Goal: Information Seeking & Learning: Learn about a topic

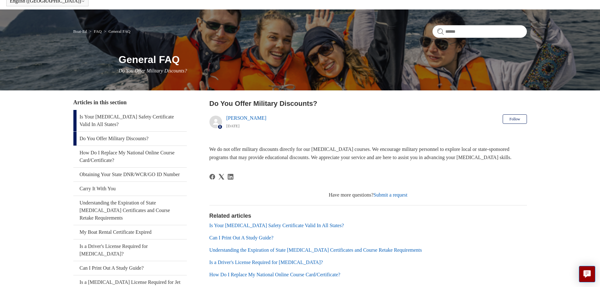
scroll to position [31, 0]
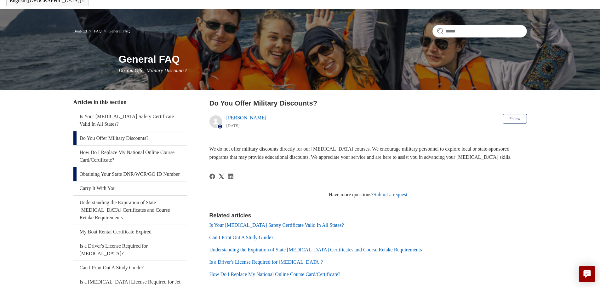
click at [127, 178] on link "Obtaining Your State DNR/WCR/GO ID Number" at bounding box center [129, 174] width 113 height 14
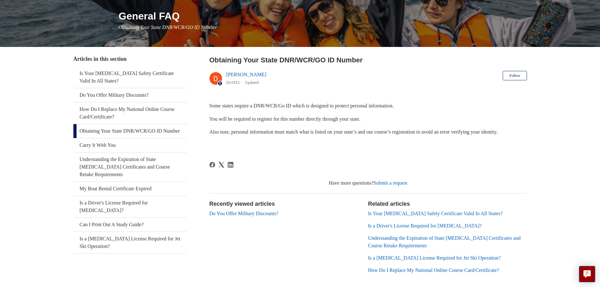
scroll to position [105, 0]
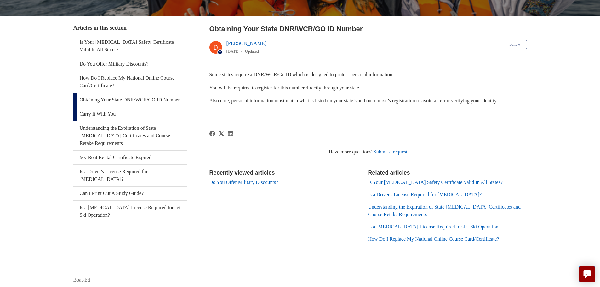
click at [99, 121] on link "Carry It With You" at bounding box center [129, 114] width 113 height 14
